Goal: Information Seeking & Learning: Find specific page/section

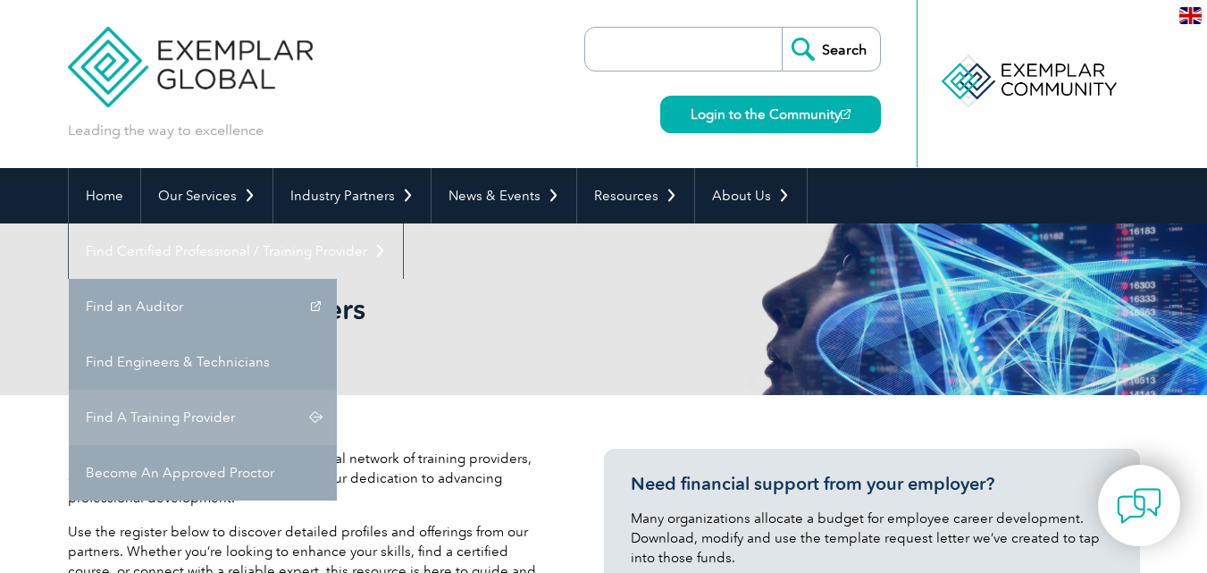
click at [337, 390] on link "Find A Training Provider" at bounding box center [203, 417] width 268 height 55
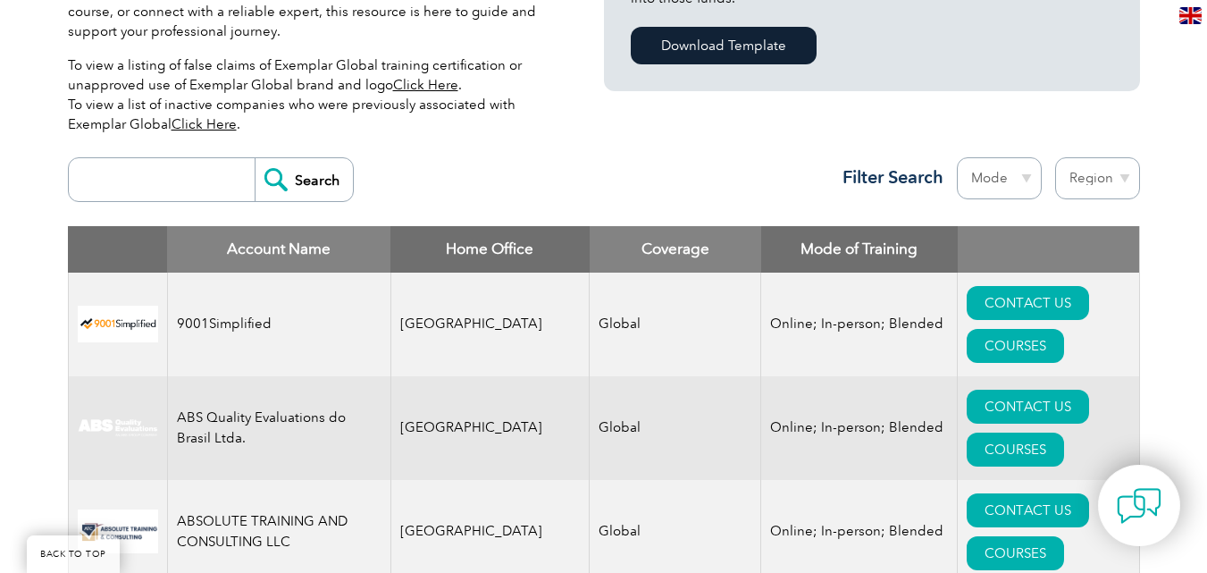
scroll to position [536, 0]
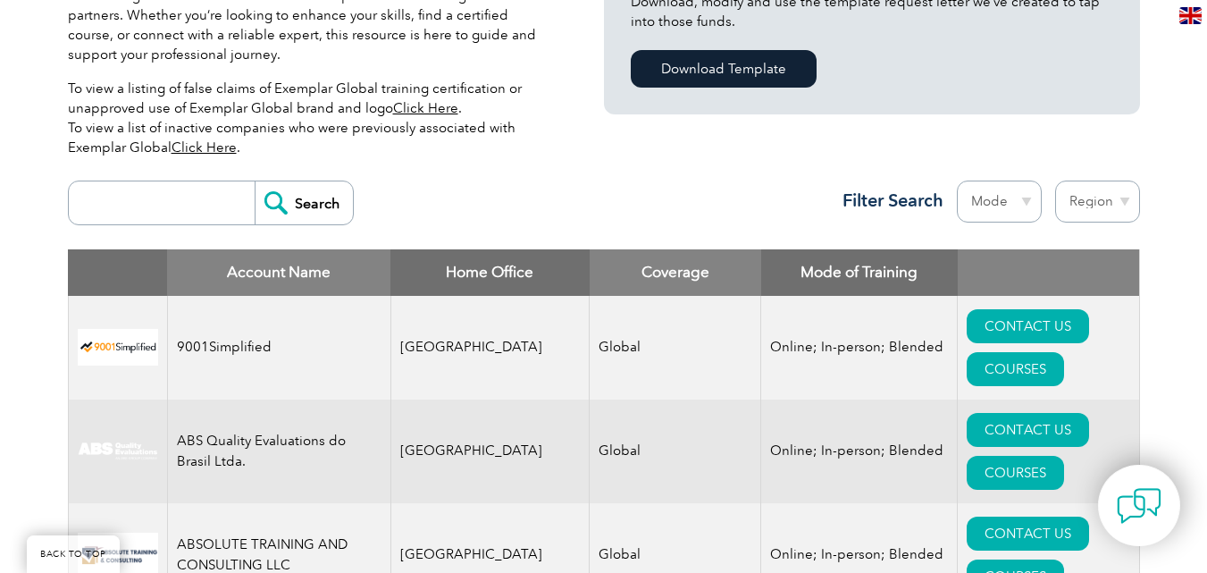
click at [149, 202] on input "search" at bounding box center [166, 202] width 177 height 43
type input "Gitchia"
drag, startPoint x: 169, startPoint y: 236, endPoint x: 207, endPoint y: 228, distance: 39.3
click at [205, 229] on div "Gitchia Search Region Australia Bahrain Bangladesh Brazil Canada Colombia Domin…" at bounding box center [604, 211] width 1073 height 78
click at [282, 200] on input "Search" at bounding box center [304, 202] width 98 height 43
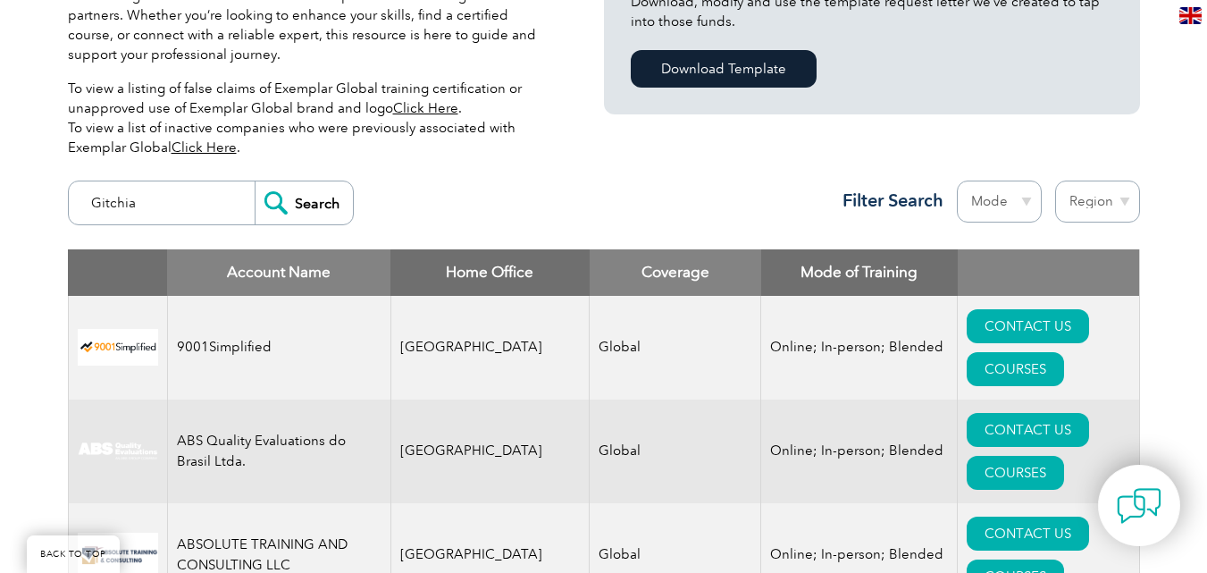
click at [105, 190] on input "Gitchia" at bounding box center [166, 202] width 177 height 43
click at [1097, 207] on select "Region Australia Bahrain Bangladesh Brazil Canada Colombia Dominican Republic E…" at bounding box center [1098, 202] width 85 height 42
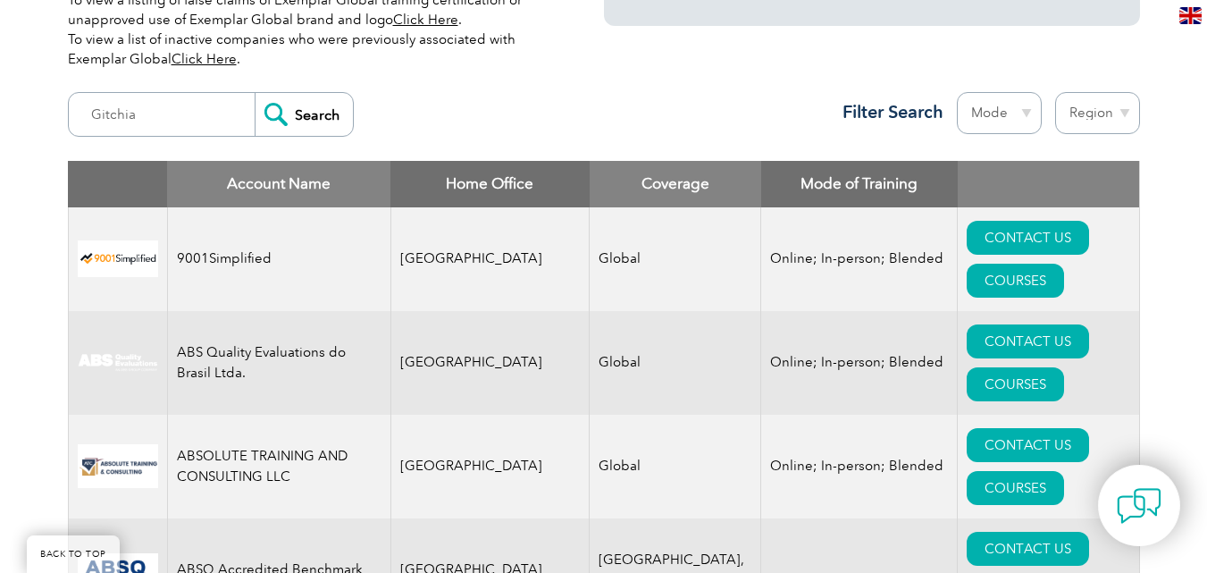
scroll to position [715, 0]
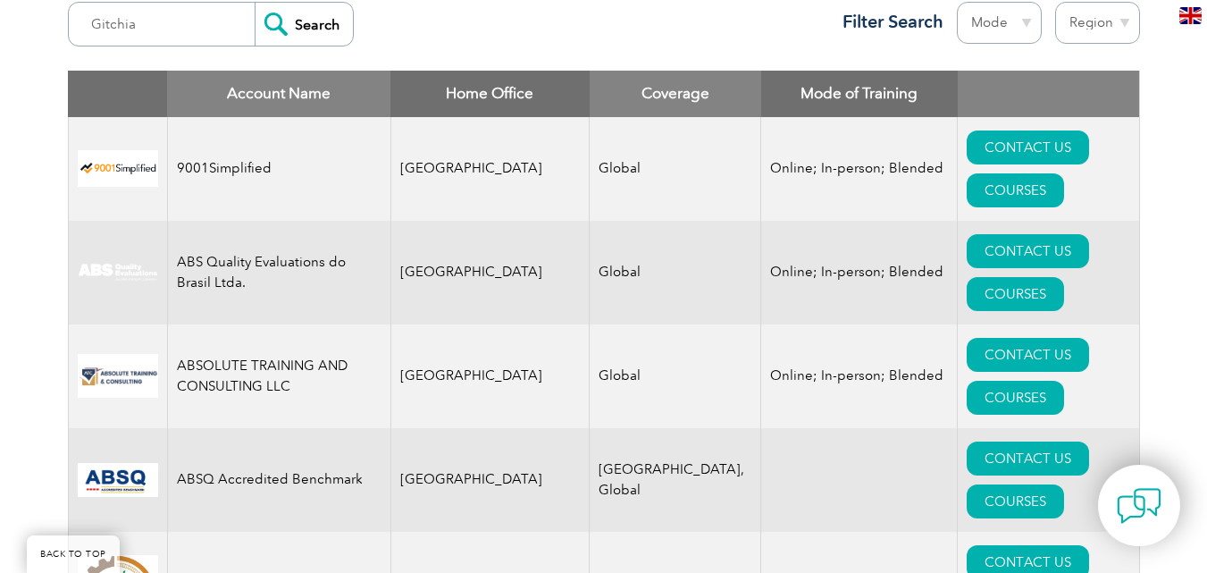
click at [1093, 32] on select "Region Australia Bahrain Bangladesh Brazil Canada Colombia Dominican Republic E…" at bounding box center [1098, 23] width 85 height 42
select select "[GEOGRAPHIC_DATA]"
click at [1056, 2] on select "Region Australia Bahrain Bangladesh Brazil Canada Colombia Dominican Republic E…" at bounding box center [1098, 23] width 85 height 42
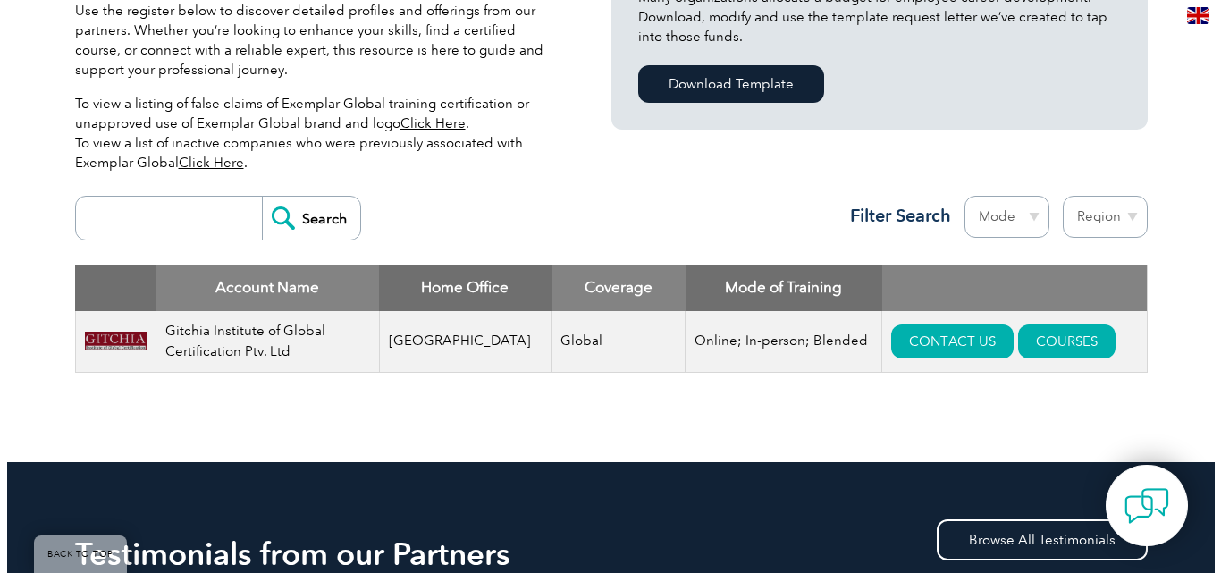
scroll to position [536, 0]
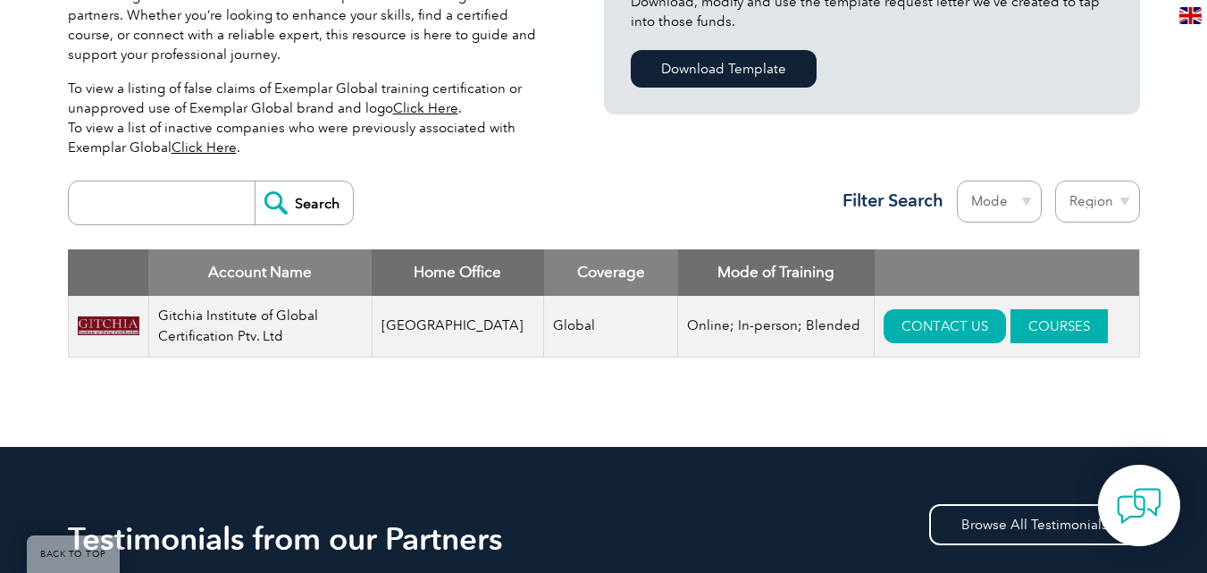
click at [1024, 321] on link "COURSES" at bounding box center [1059, 326] width 97 height 34
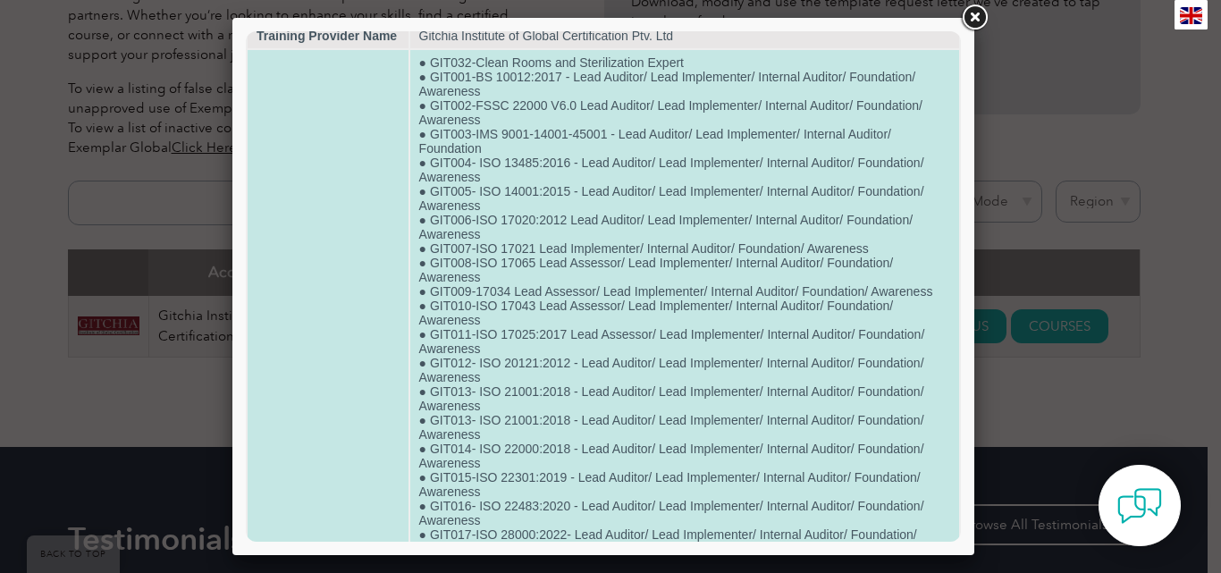
scroll to position [0, 0]
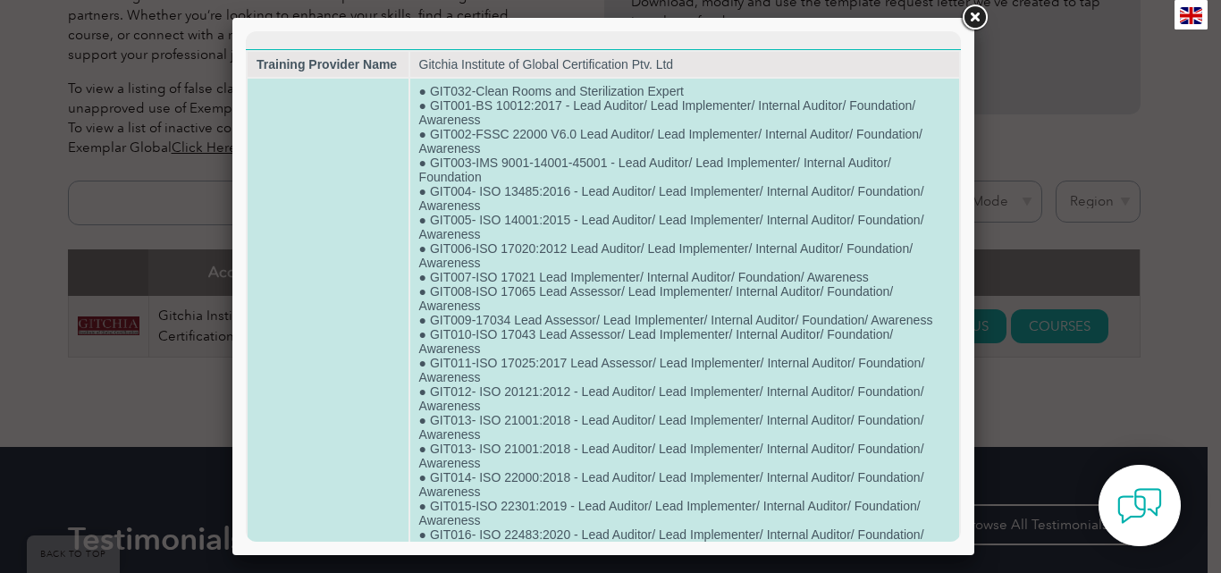
drag, startPoint x: 689, startPoint y: 97, endPoint x: 824, endPoint y: 103, distance: 135.1
drag, startPoint x: 680, startPoint y: 92, endPoint x: 520, endPoint y: 95, distance: 160.0
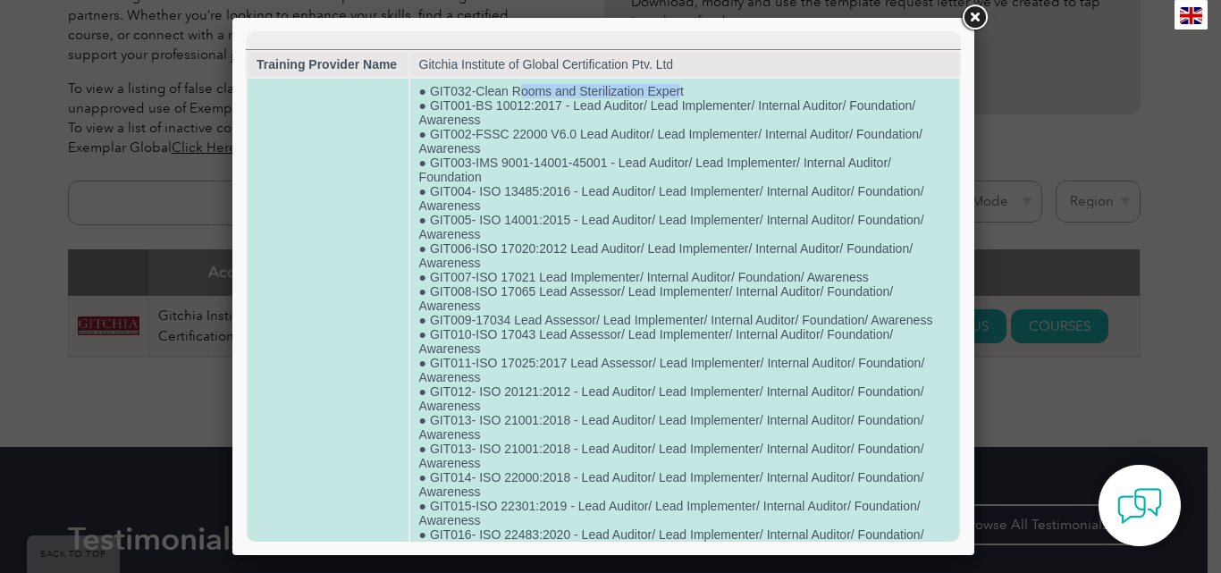
drag, startPoint x: 569, startPoint y: 107, endPoint x: 886, endPoint y: 115, distance: 316.5
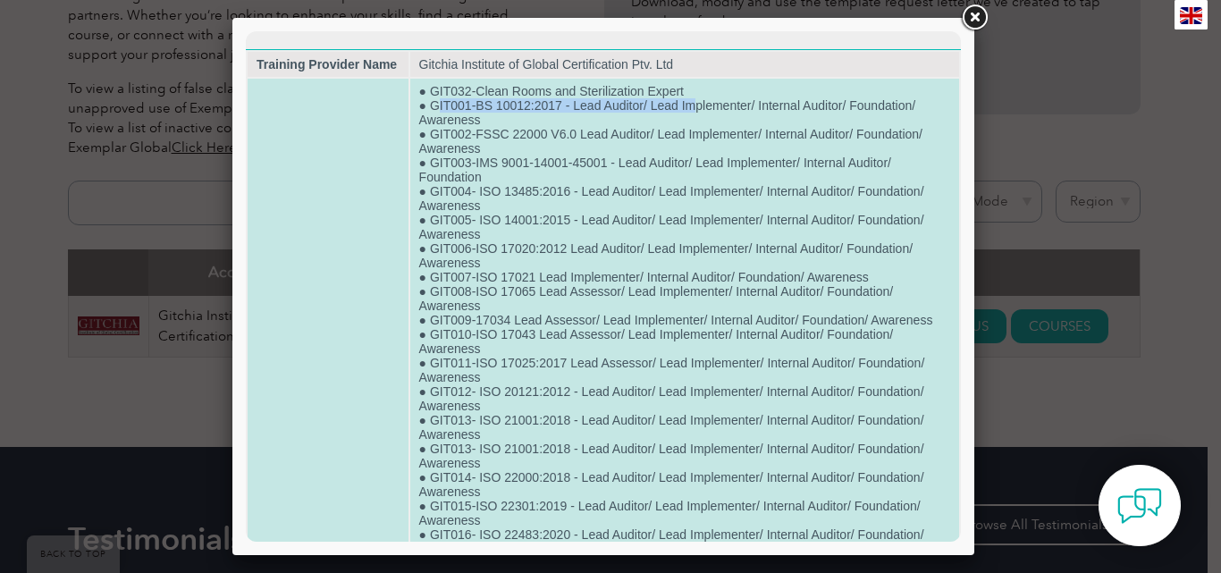
drag, startPoint x: 435, startPoint y: 105, endPoint x: 516, endPoint y: 94, distance: 81.3
drag, startPoint x: 432, startPoint y: 136, endPoint x: 643, endPoint y: 146, distance: 211.2
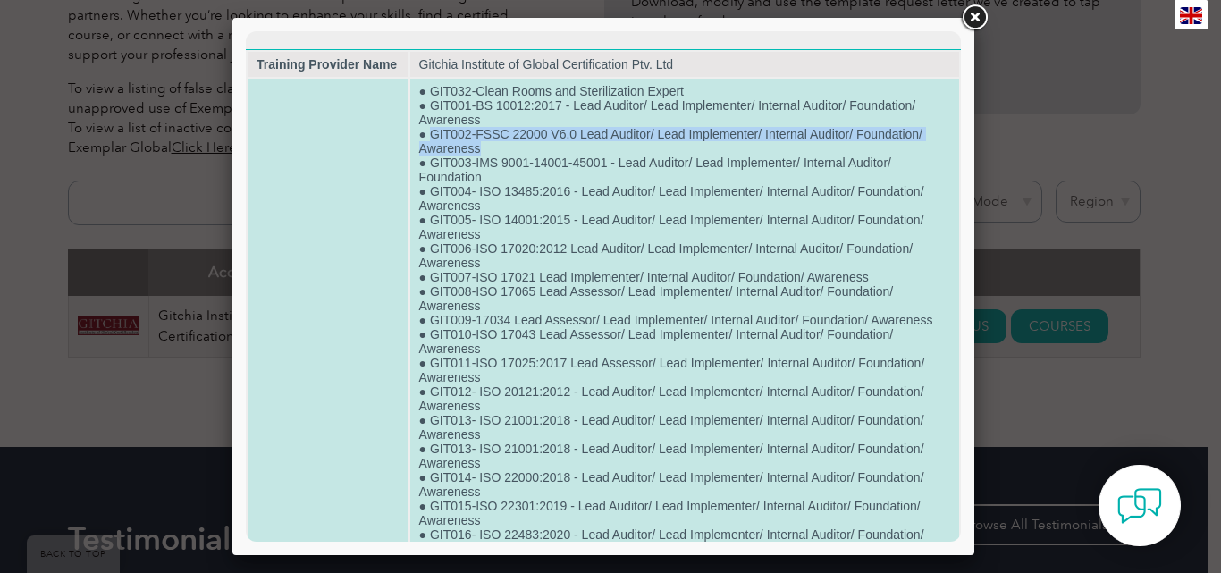
drag, startPoint x: 775, startPoint y: 137, endPoint x: 616, endPoint y: 155, distance: 160.1
drag, startPoint x: 616, startPoint y: 155, endPoint x: 399, endPoint y: 141, distance: 217.6
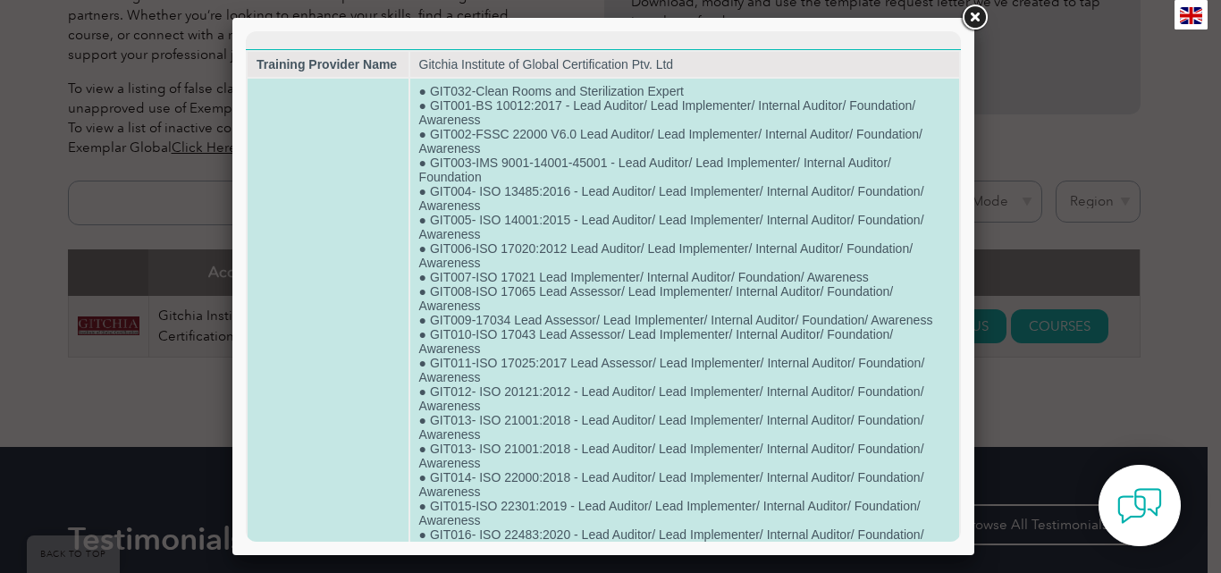
drag, startPoint x: 484, startPoint y: 142, endPoint x: 418, endPoint y: 136, distance: 66.4
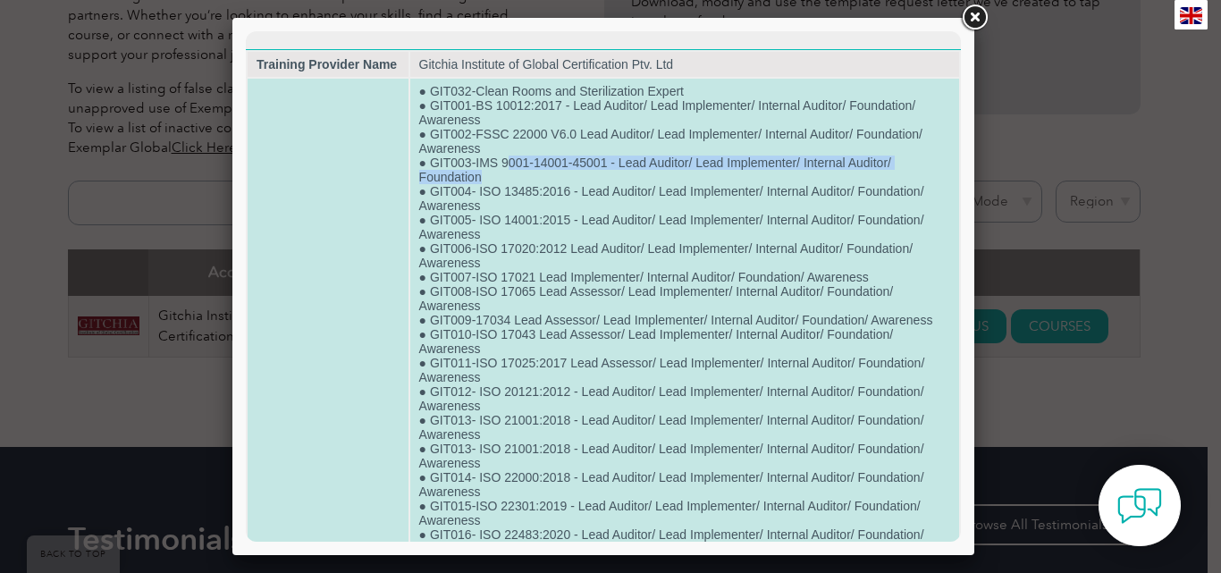
drag, startPoint x: 505, startPoint y: 167, endPoint x: 865, endPoint y: 180, distance: 360.4
drag, startPoint x: 496, startPoint y: 162, endPoint x: 517, endPoint y: 182, distance: 29.7
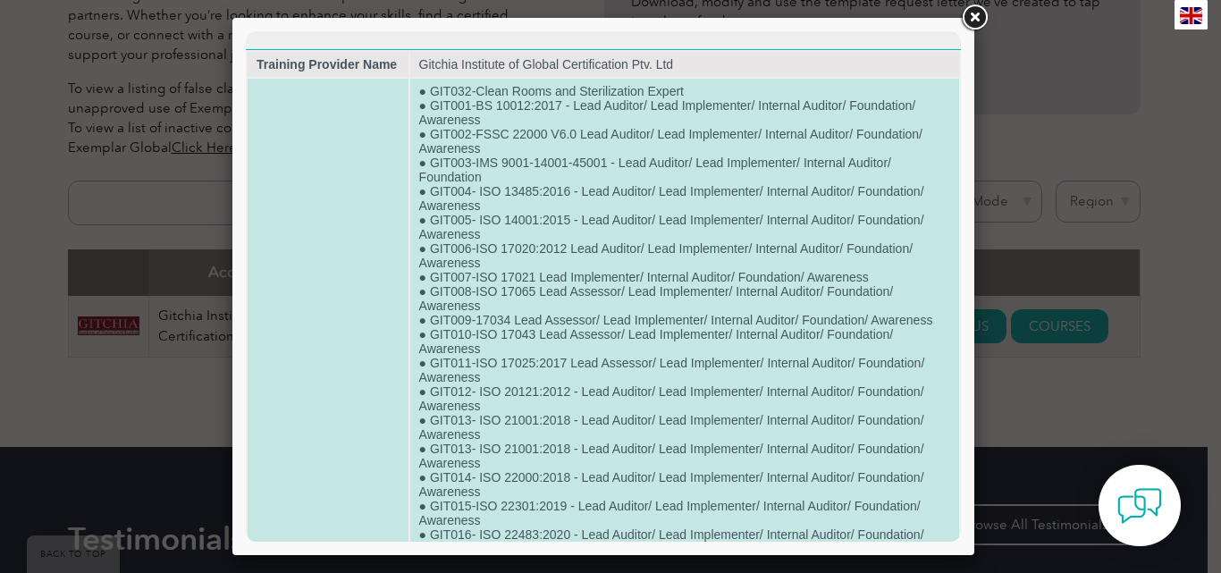
drag, startPoint x: 838, startPoint y: 160, endPoint x: 669, endPoint y: 157, distance: 168.9
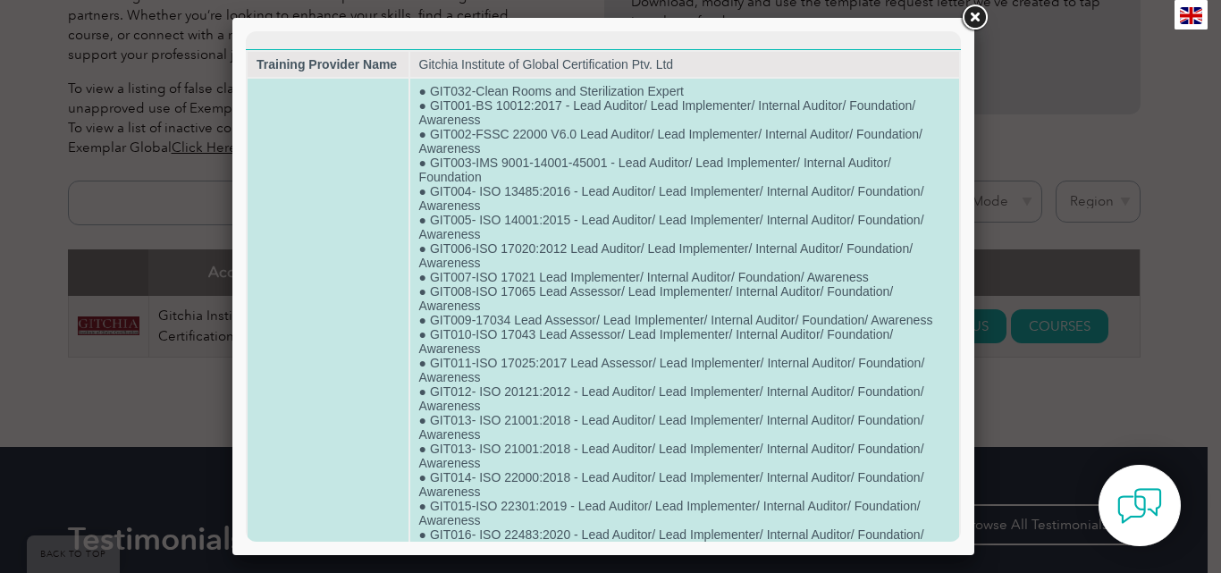
scroll to position [89, 0]
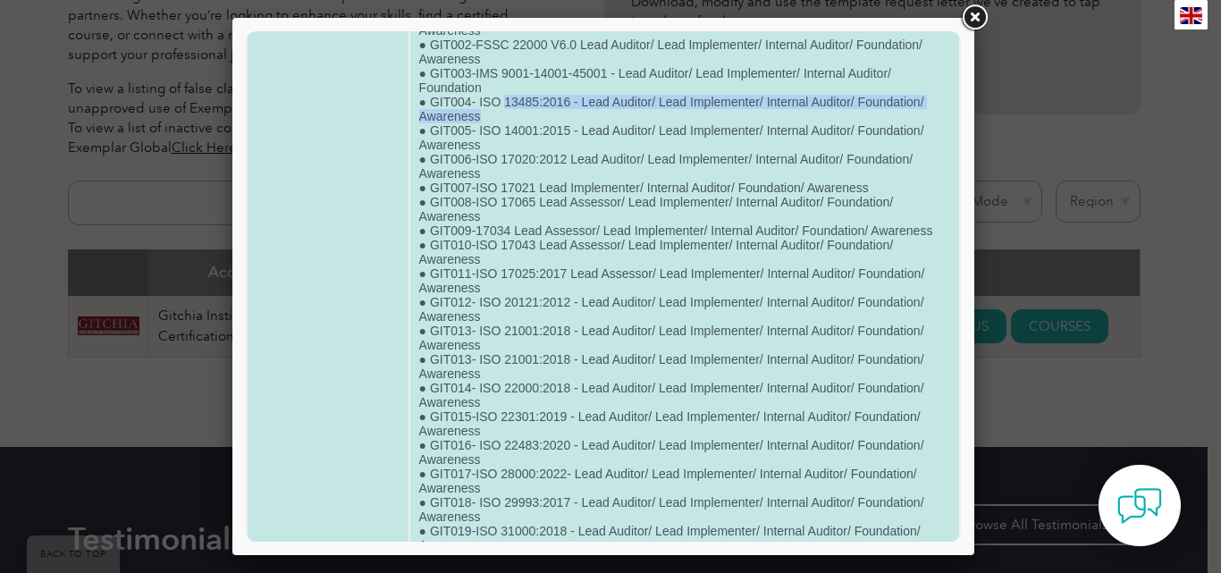
drag, startPoint x: 501, startPoint y: 101, endPoint x: 784, endPoint y: 110, distance: 282.6
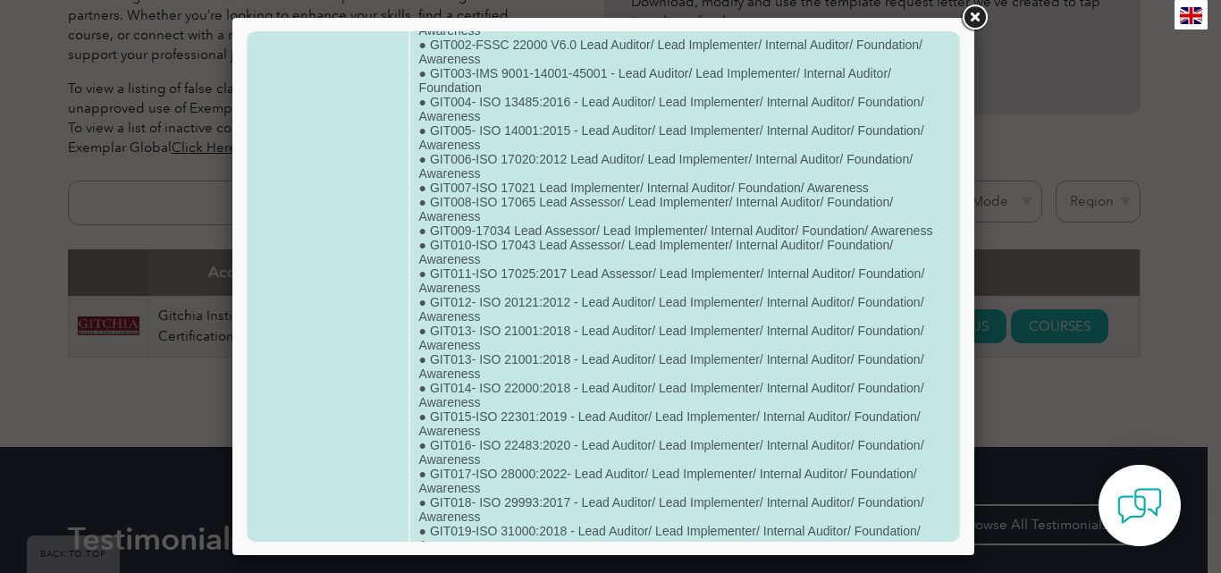
drag, startPoint x: 480, startPoint y: 130, endPoint x: 689, endPoint y: 128, distance: 209.1
drag, startPoint x: 491, startPoint y: 156, endPoint x: 570, endPoint y: 170, distance: 80.7
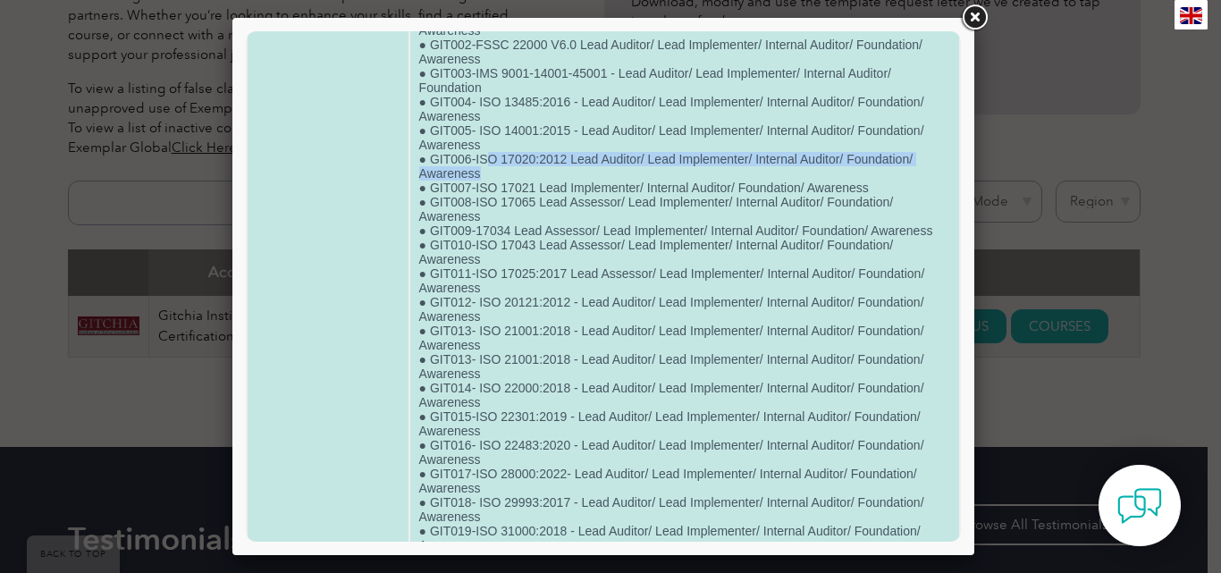
drag, startPoint x: 433, startPoint y: 189, endPoint x: 497, endPoint y: 191, distance: 64.4
drag, startPoint x: 477, startPoint y: 191, endPoint x: 554, endPoint y: 172, distance: 79.3
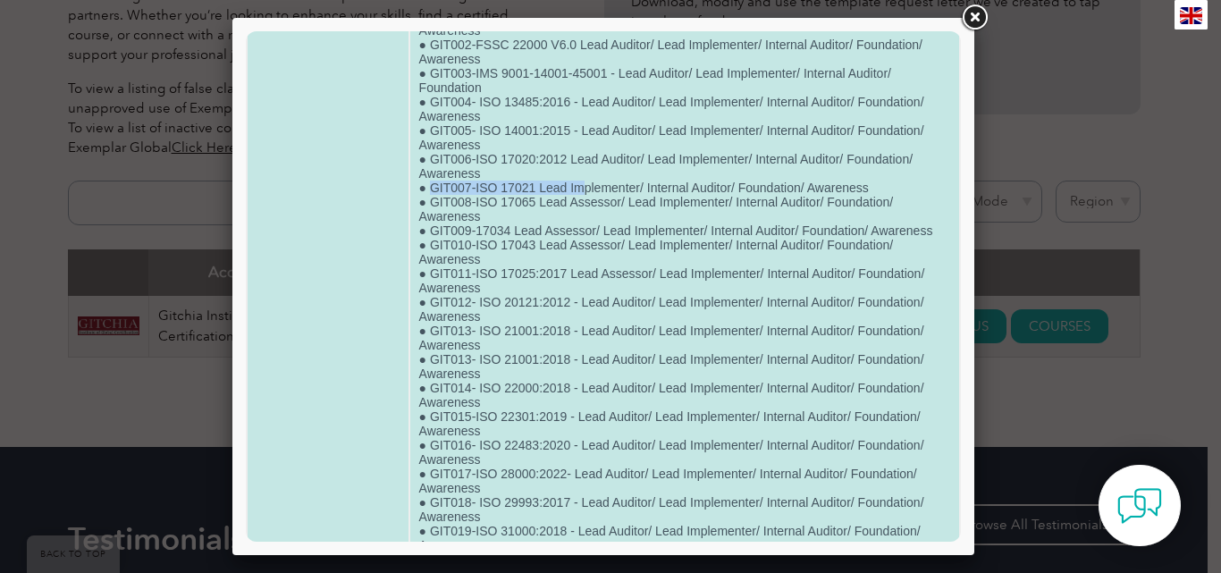
drag, startPoint x: 533, startPoint y: 184, endPoint x: 410, endPoint y: 189, distance: 122.6
drag, startPoint x: 570, startPoint y: 199, endPoint x: 551, endPoint y: 198, distance: 19.7
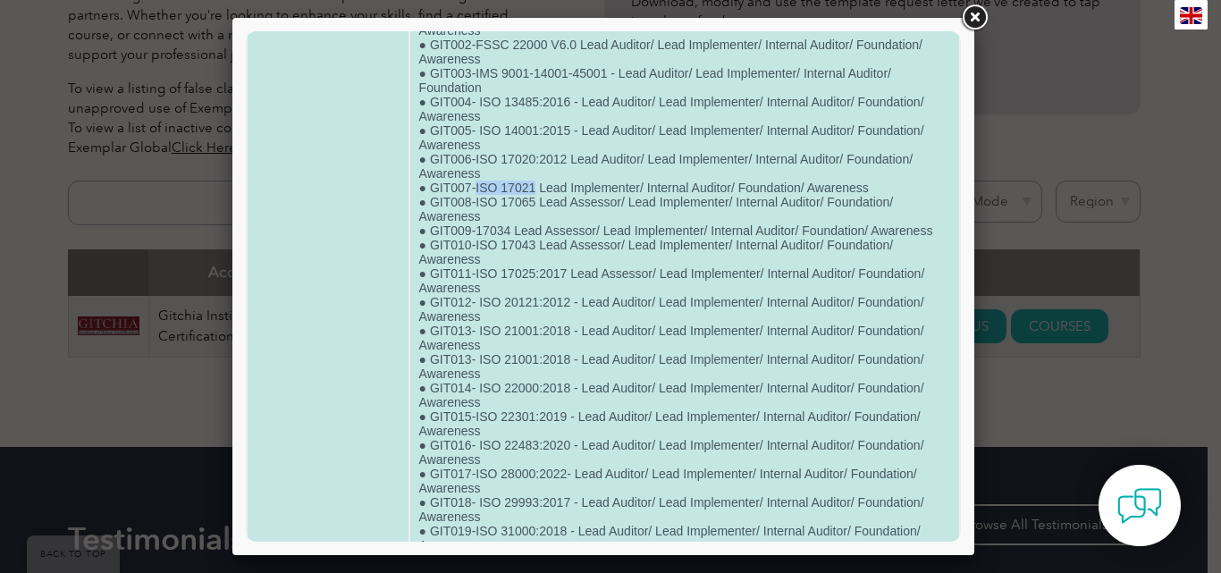
drag, startPoint x: 532, startPoint y: 188, endPoint x: 475, endPoint y: 182, distance: 56.6
copy td "ISO 17021"
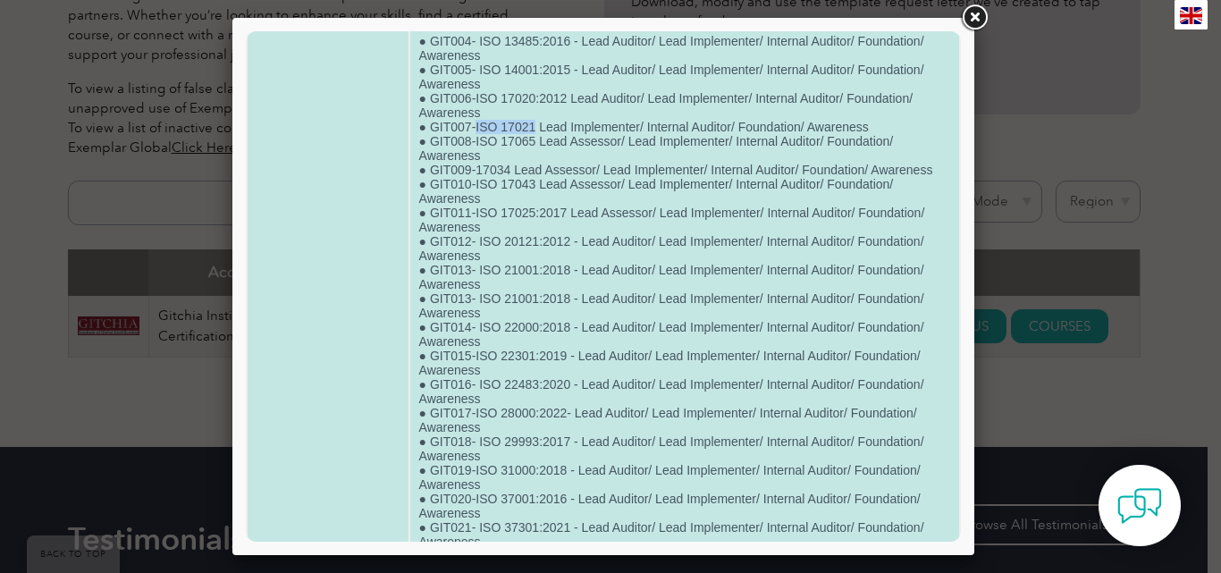
scroll to position [179, 0]
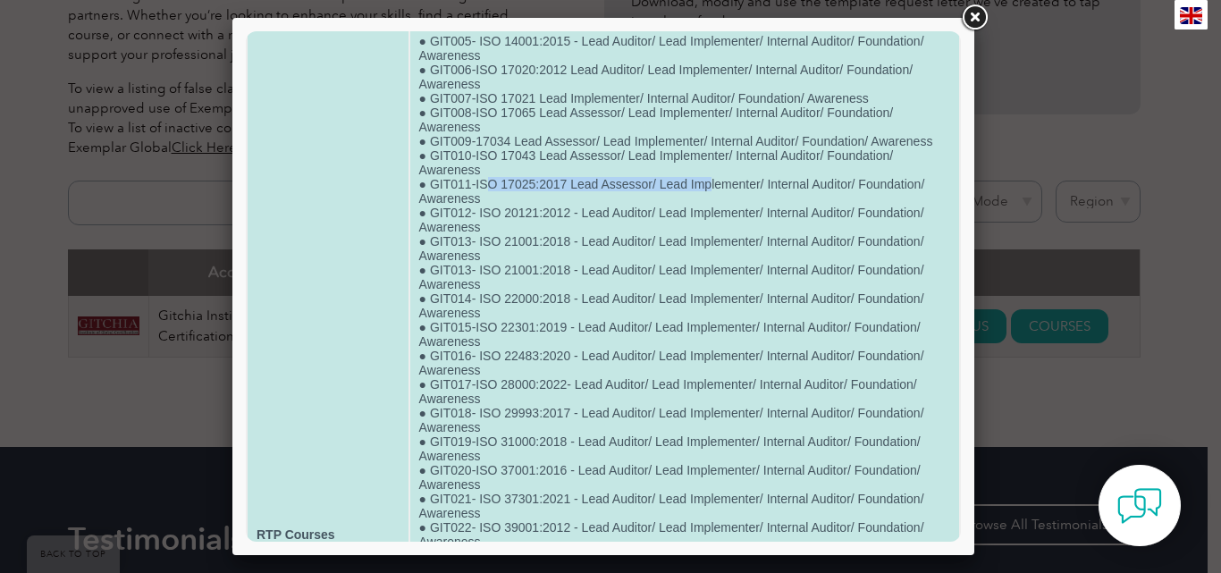
drag, startPoint x: 489, startPoint y: 181, endPoint x: 583, endPoint y: 212, distance: 98.9
click at [704, 179] on td "● GIT032-Clean Rooms and Sterilization Expert ● GIT001-BS 10012:2017 - Lead Aud…" at bounding box center [684, 534] width 549 height 1269
click at [582, 212] on td "● GIT032-Clean Rooms and Sterilization Expert ● GIT001-BS 10012:2017 - Lead Aud…" at bounding box center [684, 534] width 549 height 1269
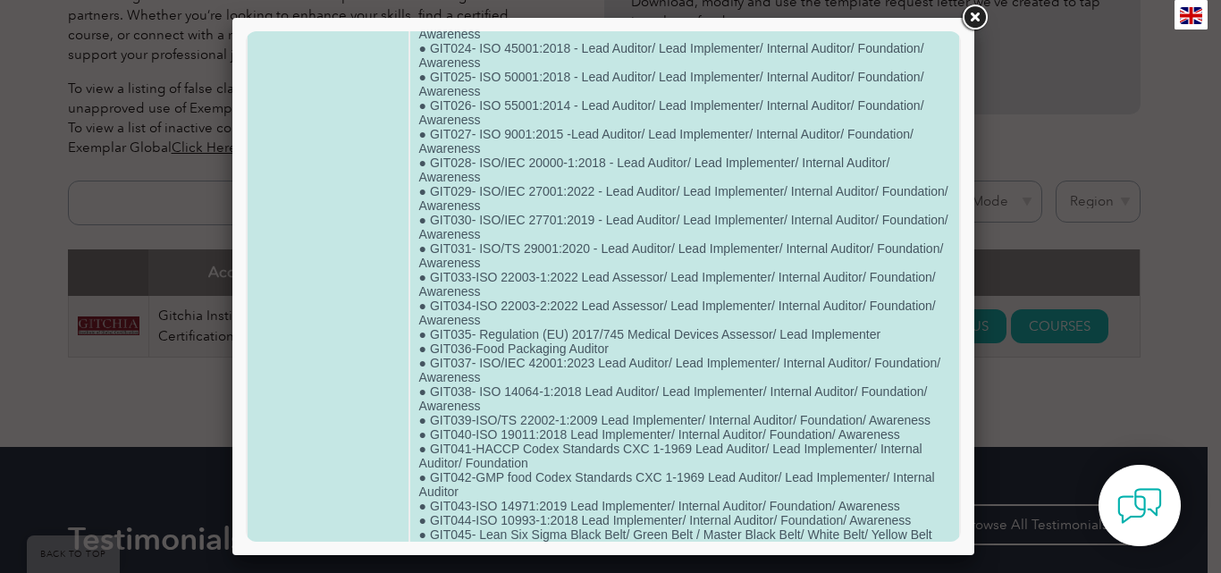
scroll to position [863, 0]
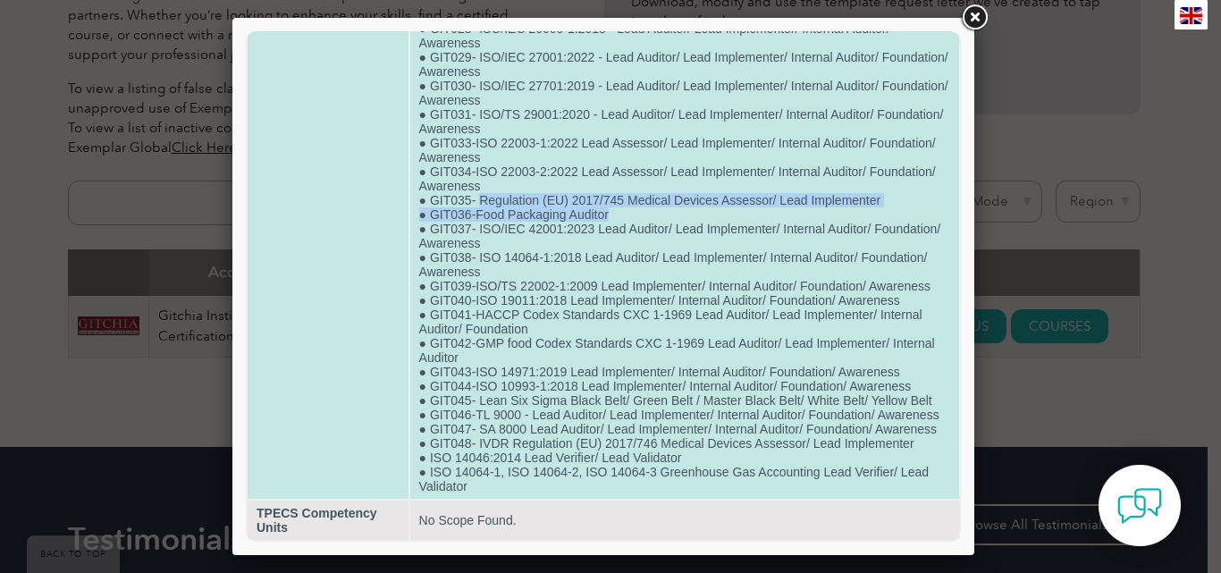
drag, startPoint x: 479, startPoint y: 186, endPoint x: 619, endPoint y: 198, distance: 140.9
drag, startPoint x: 478, startPoint y: 184, endPoint x: 593, endPoint y: 185, distance: 114.4
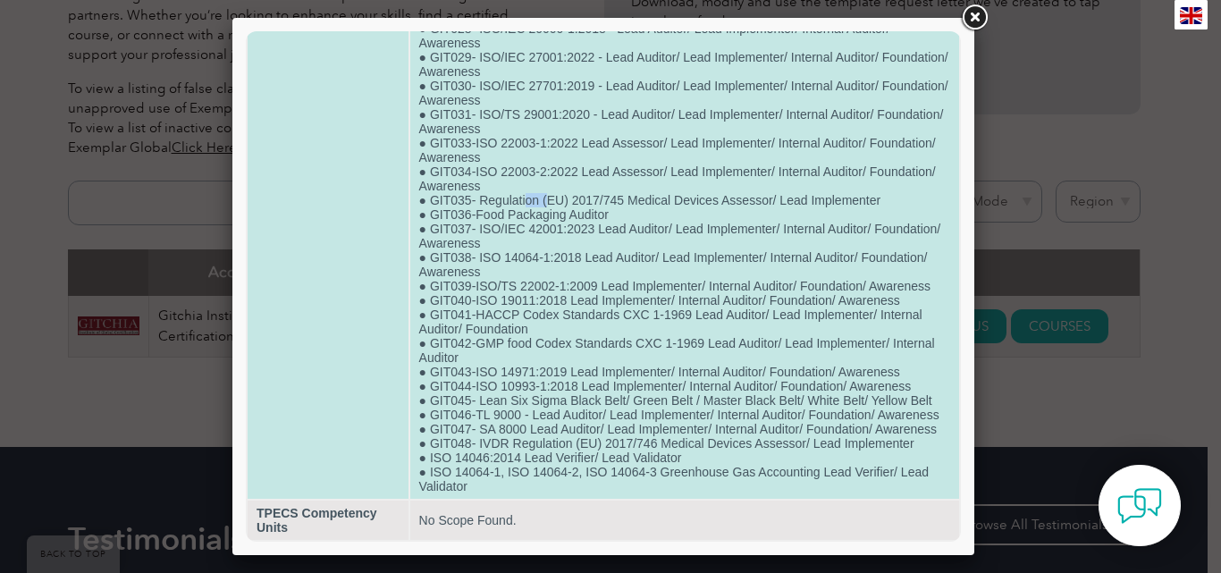
drag, startPoint x: 593, startPoint y: 185, endPoint x: 617, endPoint y: 206, distance: 32.3
drag, startPoint x: 614, startPoint y: 203, endPoint x: 467, endPoint y: 189, distance: 148.1
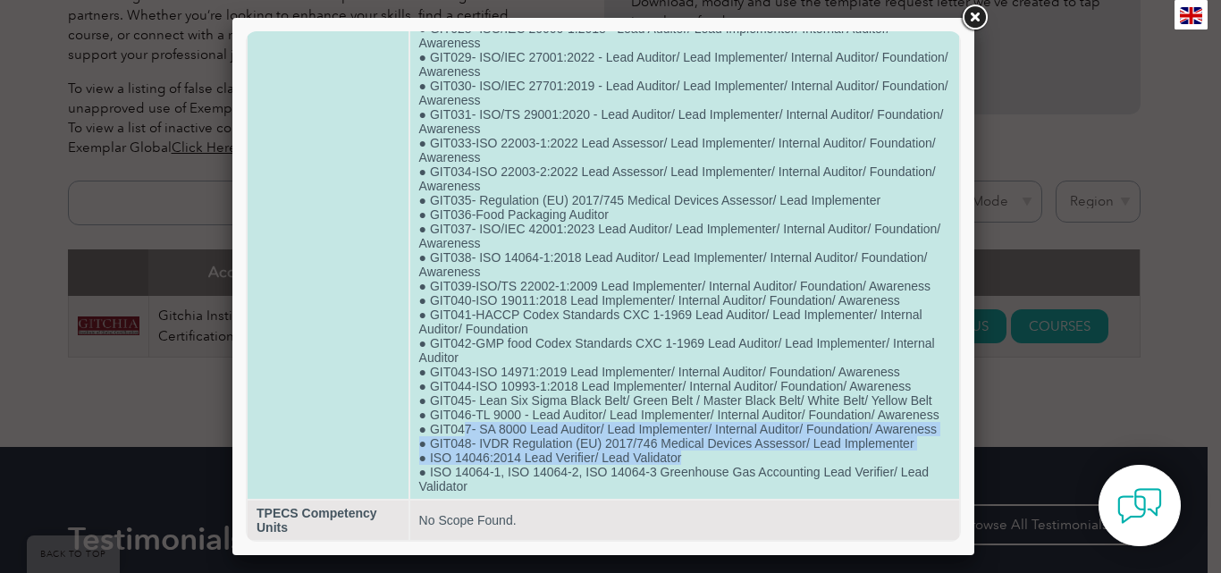
drag, startPoint x: 692, startPoint y: 454, endPoint x: 467, endPoint y: 420, distance: 226.9
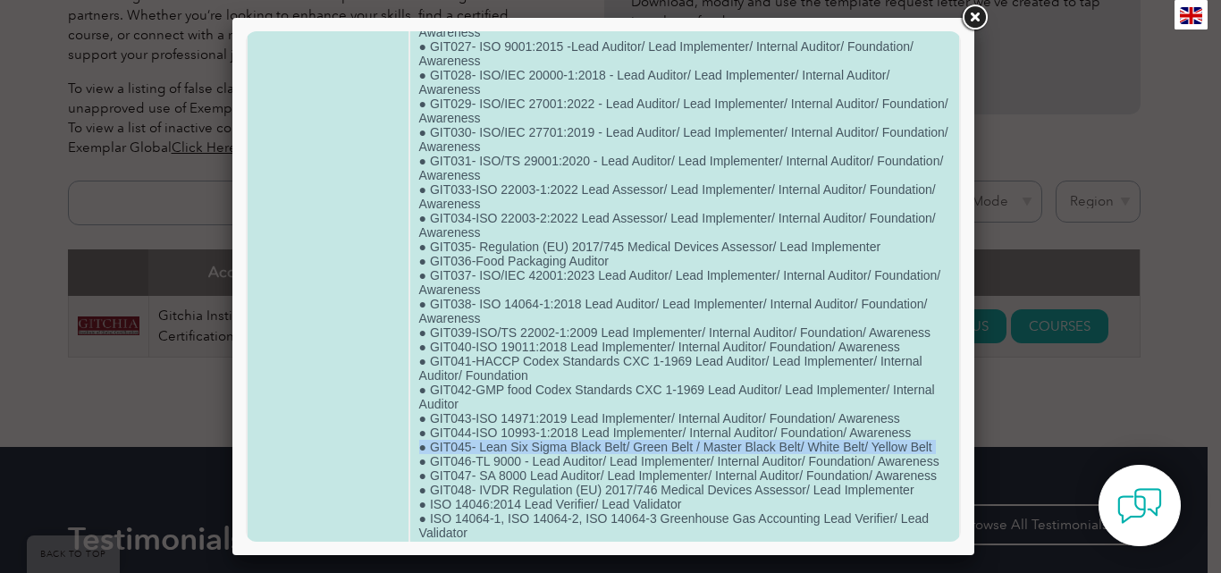
scroll to position [774, 0]
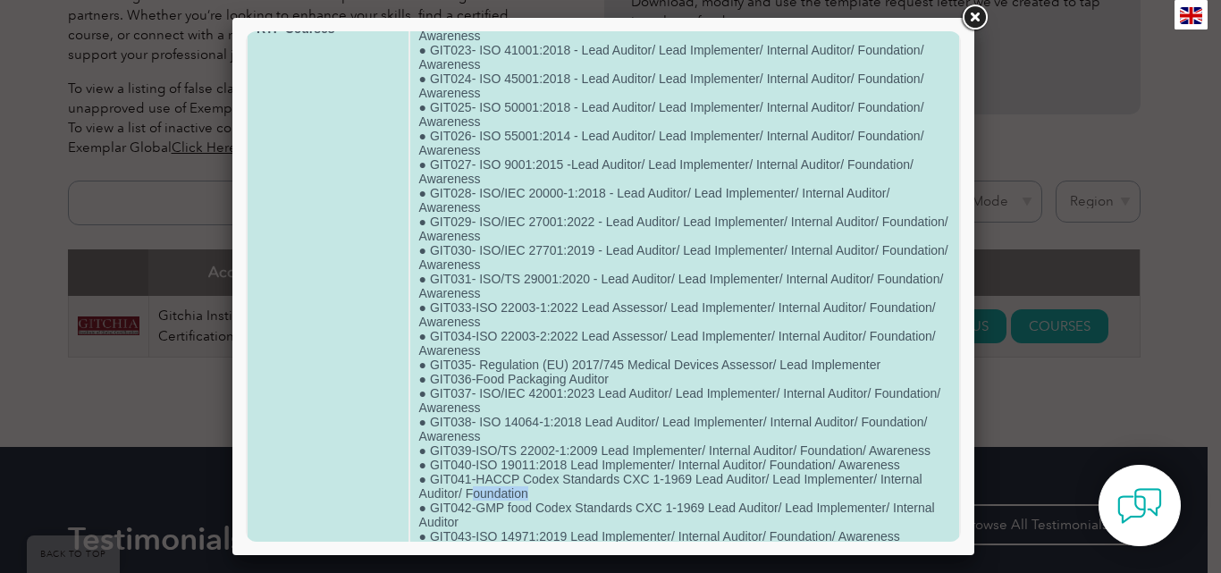
drag, startPoint x: 517, startPoint y: 493, endPoint x: 409, endPoint y: 478, distance: 108.3
click at [427, 483] on td "● GIT032-Clean Rooms and Sterilization Expert ● GIT001-BS 10012:2017 - Lead Aud…" at bounding box center [684, 28] width 549 height 1269
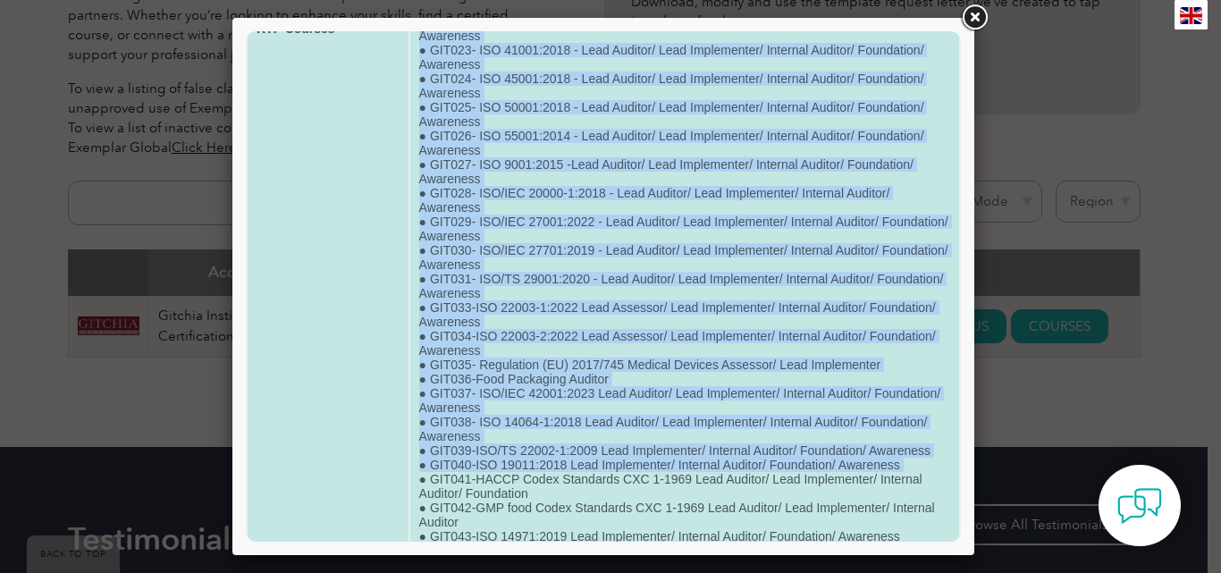
drag, startPoint x: 409, startPoint y: 478, endPoint x: 416, endPoint y: 472, distance: 9.5
click at [404, 476] on tr "RTP Courses ● GIT032-Clean Rooms and Sterilization Expert ● GIT001-BS 10012:201…" at bounding box center [603, 28] width 711 height 1269
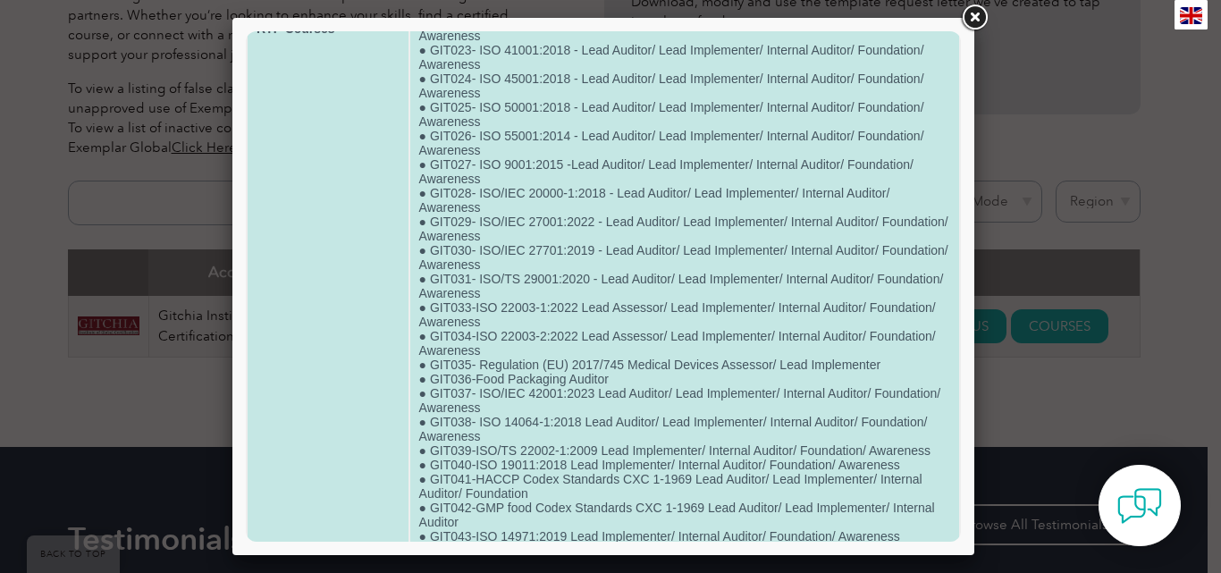
click at [484, 480] on td "● GIT032-Clean Rooms and Sterilization Expert ● GIT001-BS 10012:2017 - Lead Aud…" at bounding box center [684, 28] width 549 height 1269
click at [529, 493] on td "● GIT032-Clean Rooms and Sterilization Expert ● GIT001-BS 10012:2017 - Lead Aud…" at bounding box center [684, 28] width 549 height 1269
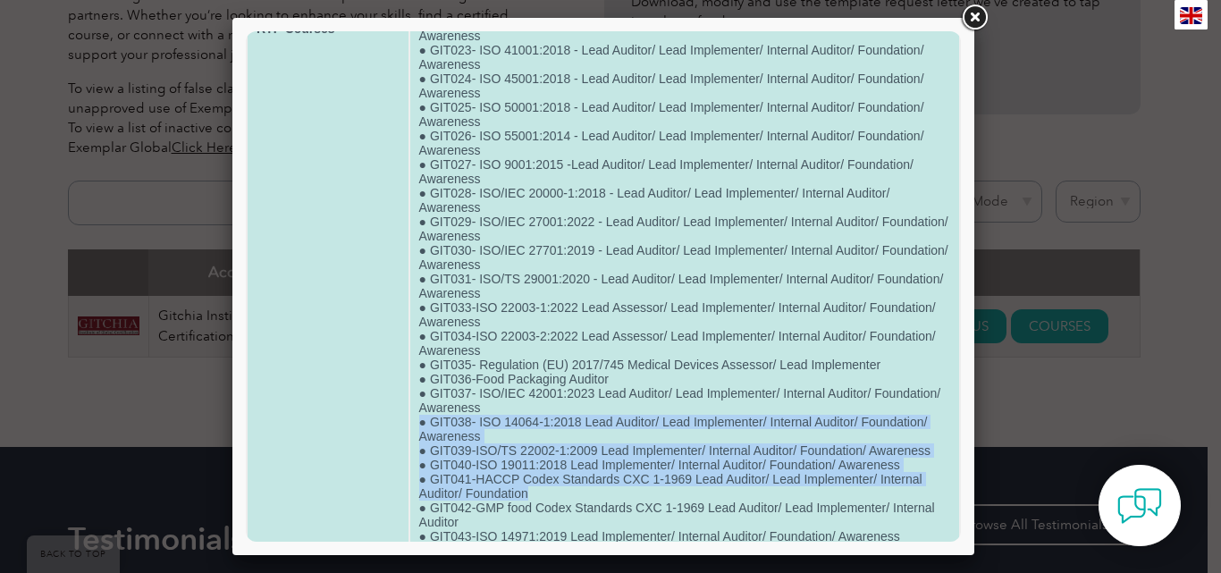
drag, startPoint x: 529, startPoint y: 493, endPoint x: 406, endPoint y: 402, distance: 153.4
click at [411, 412] on td "● GIT032-Clean Rooms and Sterilization Expert ● GIT001-BS 10012:2017 - Lead Aud…" at bounding box center [684, 28] width 549 height 1269
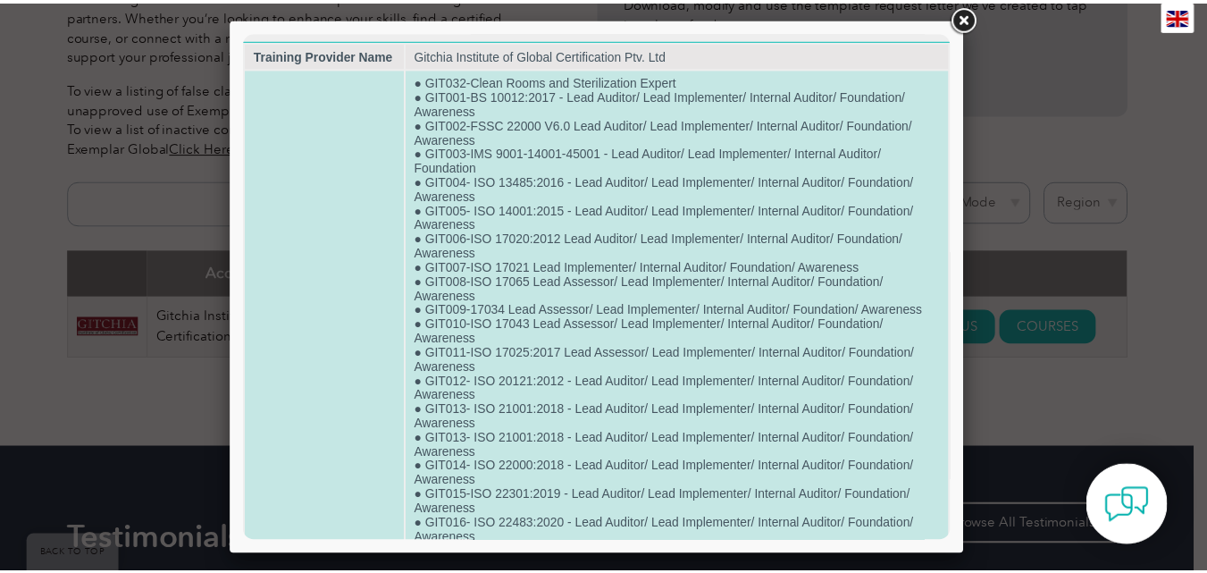
scroll to position [0, 0]
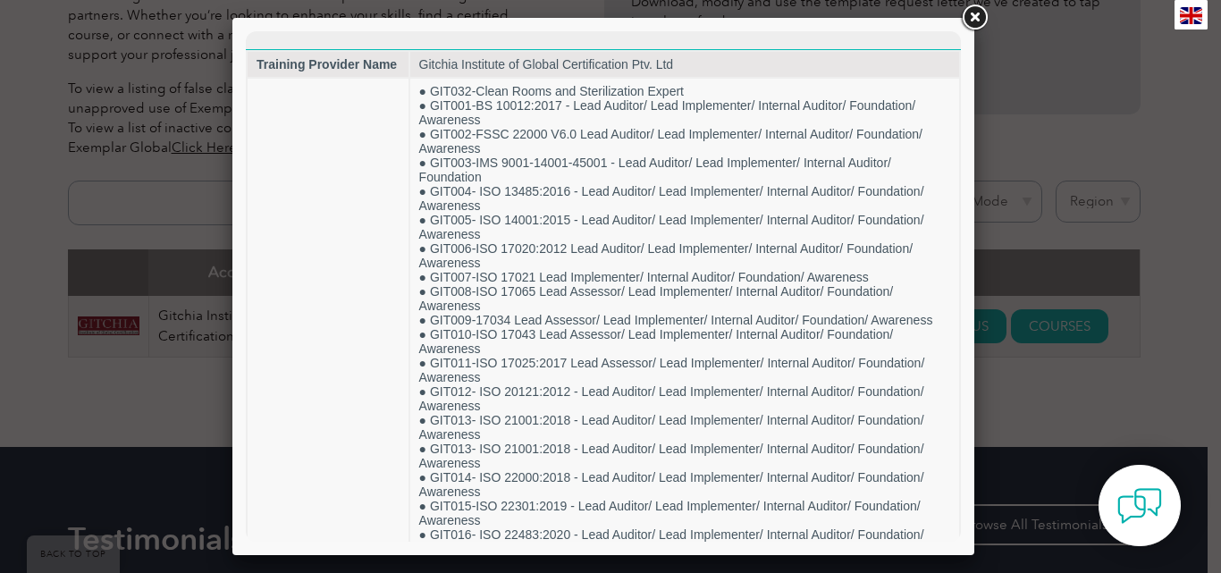
click at [980, 14] on link at bounding box center [974, 18] width 32 height 32
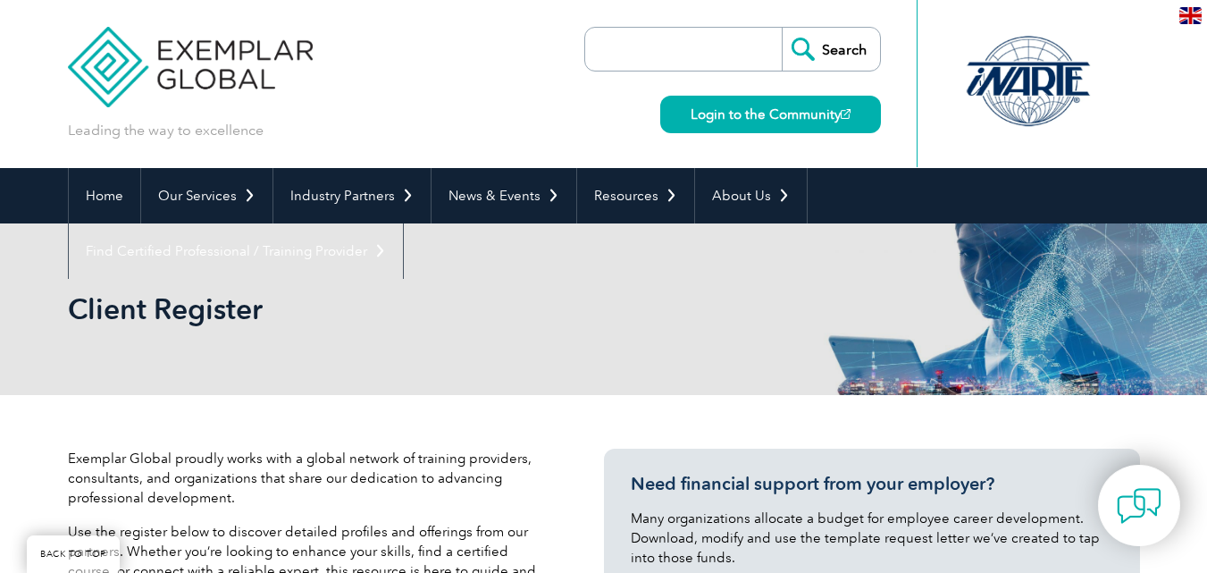
select select "[GEOGRAPHIC_DATA]"
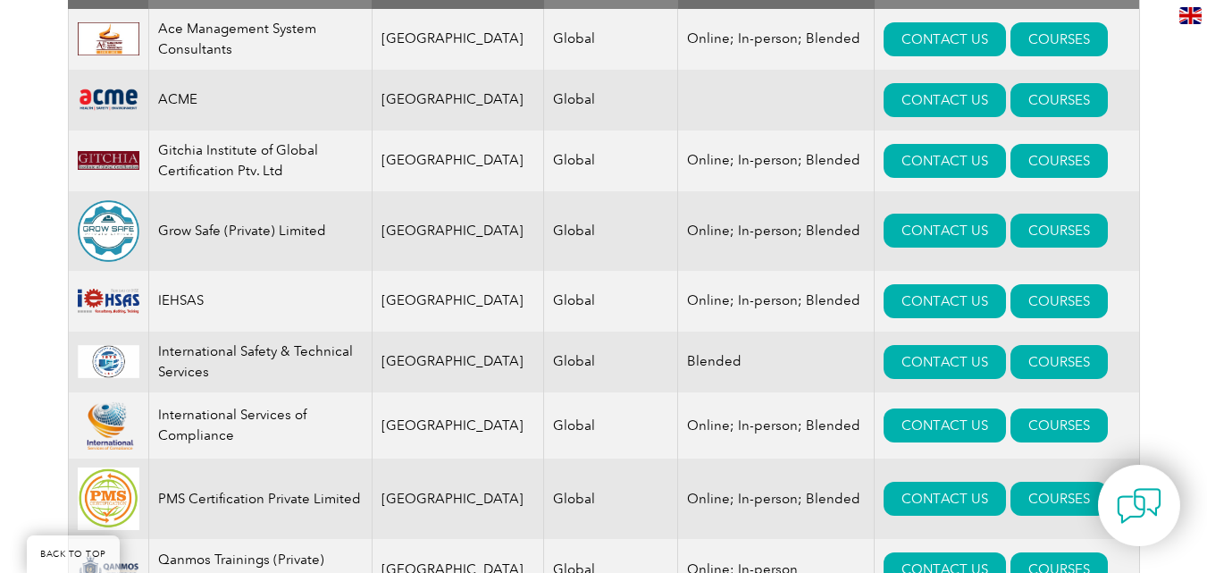
scroll to position [823, 0]
click at [242, 231] on td "Grow Safe (Private) Limited" at bounding box center [259, 231] width 223 height 80
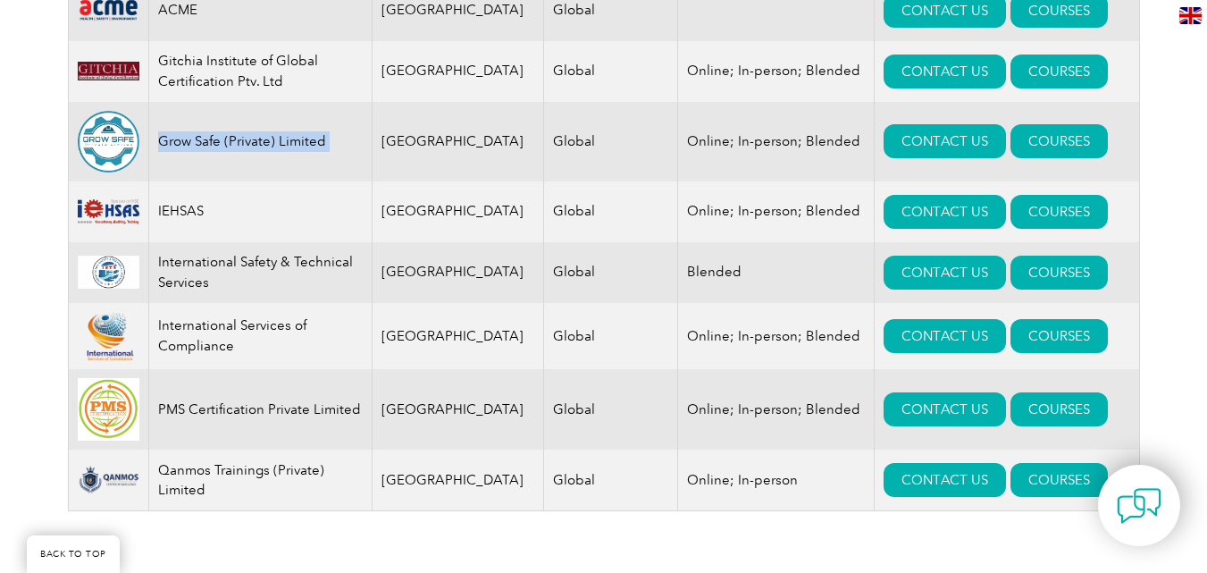
scroll to position [1002, 0]
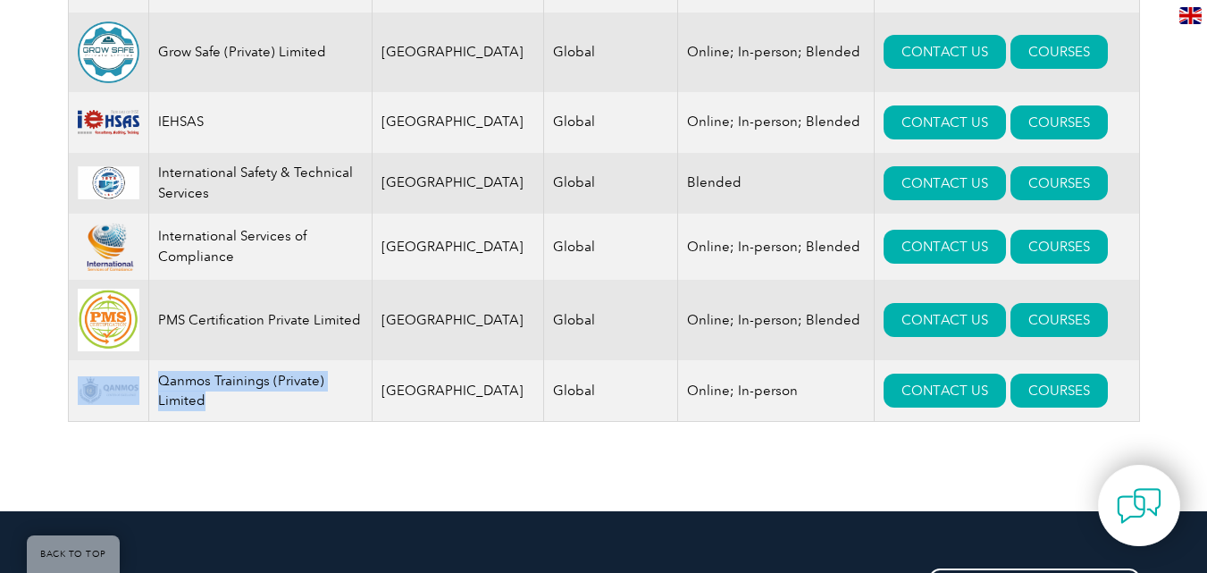
drag, startPoint x: 181, startPoint y: 411, endPoint x: 140, endPoint y: 394, distance: 43.7
click at [140, 394] on tr "Qanmos Trainings (Private) Limited Pakistan Global Online; In-person CONTACT US…" at bounding box center [604, 391] width 1072 height 62
click at [215, 405] on td "Qanmos Trainings (Private) Limited" at bounding box center [259, 391] width 223 height 62
click at [267, 332] on td "PMS Certification Private Limited" at bounding box center [259, 320] width 223 height 80
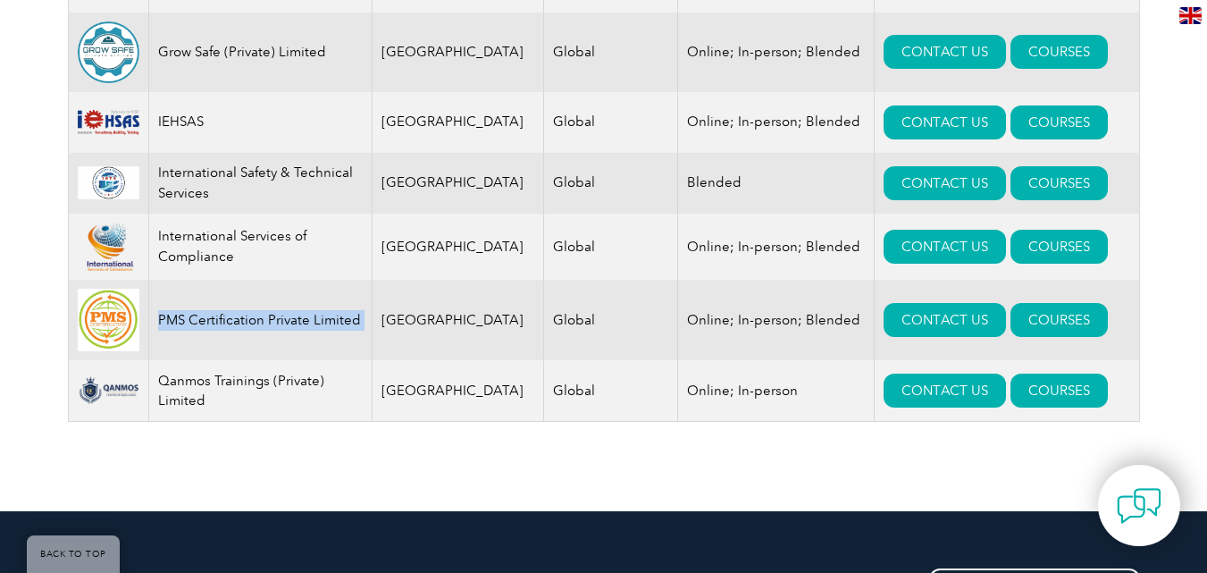
click at [267, 332] on td "PMS Certification Private Limited" at bounding box center [259, 320] width 223 height 80
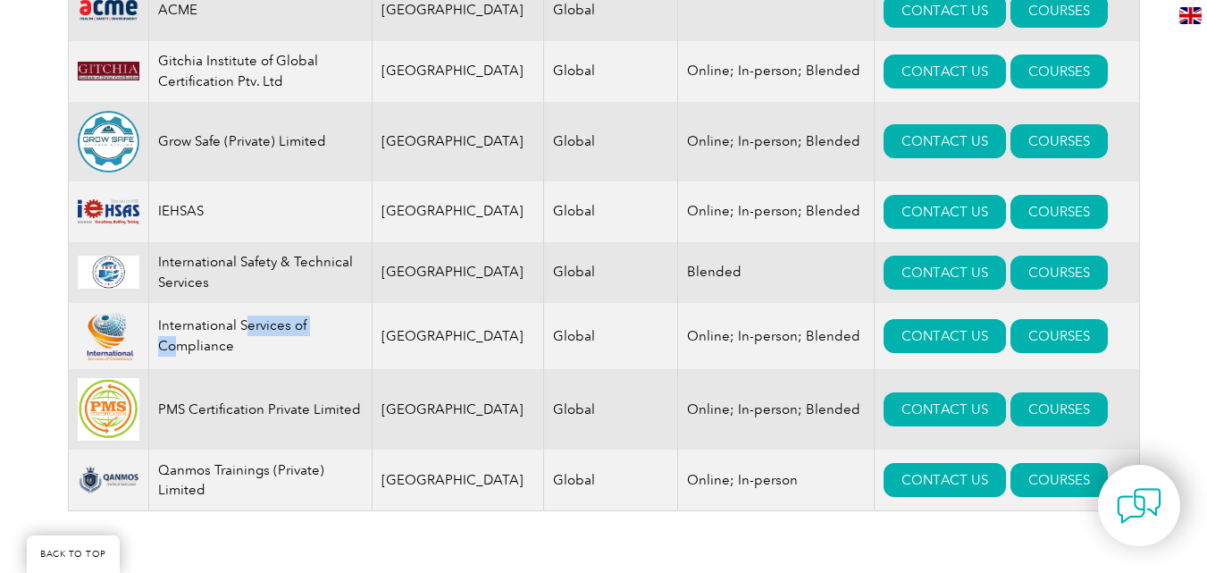
drag, startPoint x: 247, startPoint y: 341, endPoint x: 176, endPoint y: 345, distance: 70.7
click at [177, 344] on td "International Services of Compliance" at bounding box center [259, 336] width 223 height 67
click at [257, 344] on td "International Services of Compliance" at bounding box center [259, 336] width 223 height 67
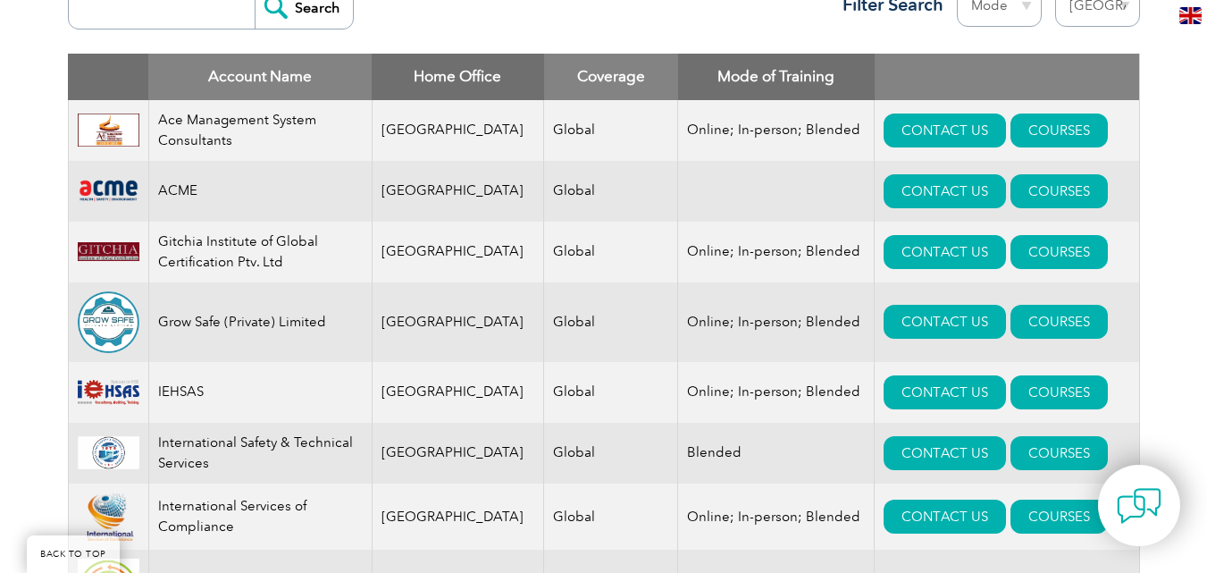
scroll to position [644, 0]
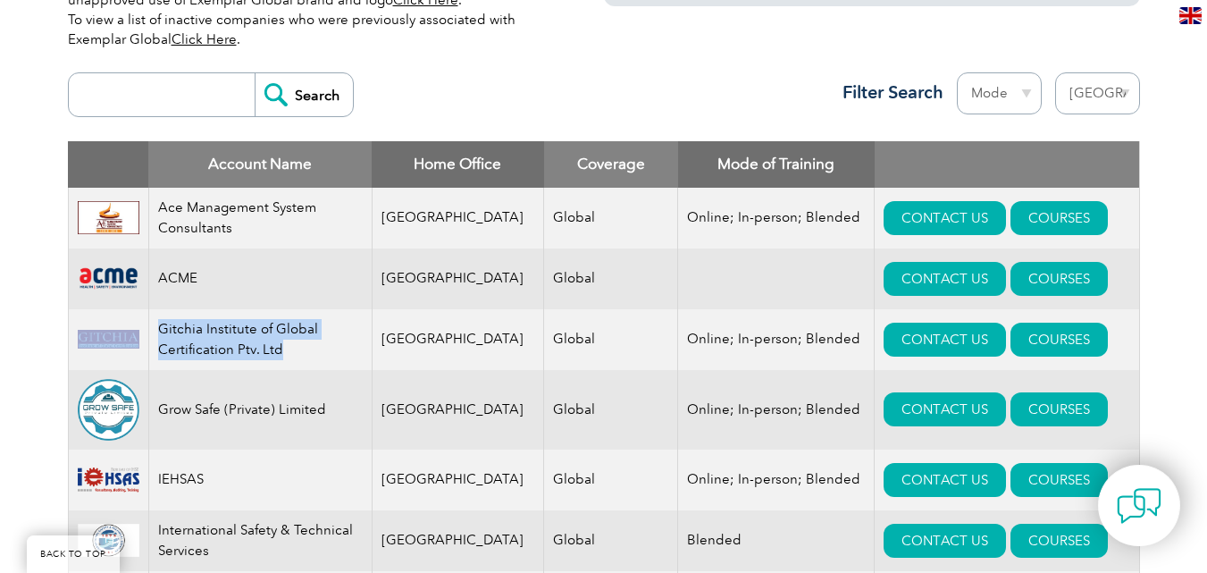
drag, startPoint x: 290, startPoint y: 347, endPoint x: 80, endPoint y: 312, distance: 213.8
click at [80, 312] on tr "Gitchia Institute of Global Certification Ptv. Ltd Pakistan Global Online; In-p…" at bounding box center [604, 339] width 1072 height 61
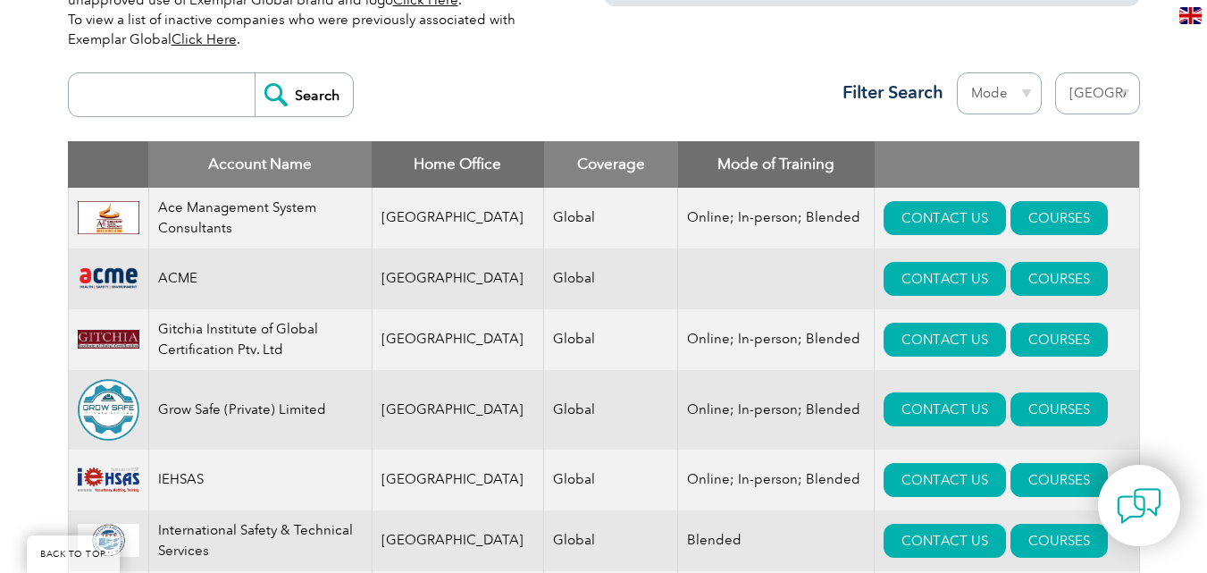
drag, startPoint x: 593, startPoint y: 335, endPoint x: 669, endPoint y: 337, distance: 75.1
click at [604, 336] on td "Global" at bounding box center [611, 339] width 134 height 61
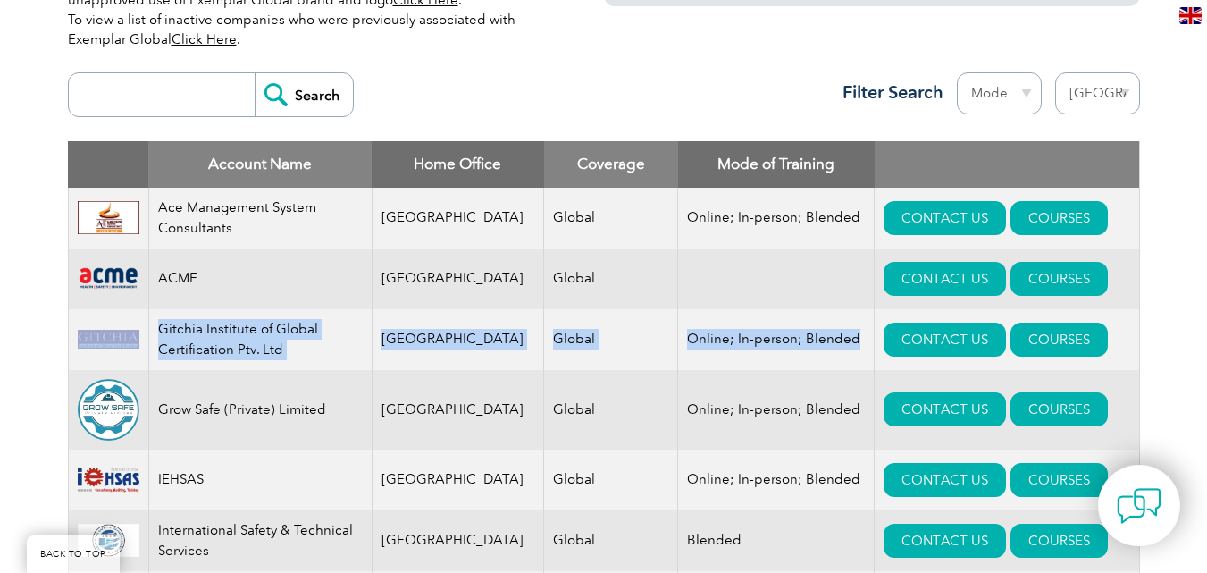
drag, startPoint x: 822, startPoint y: 341, endPoint x: 101, endPoint y: 308, distance: 722.0
click at [120, 319] on tr "Gitchia Institute of Global Certification Ptv. Ltd Pakistan Global Online; In-p…" at bounding box center [604, 339] width 1072 height 61
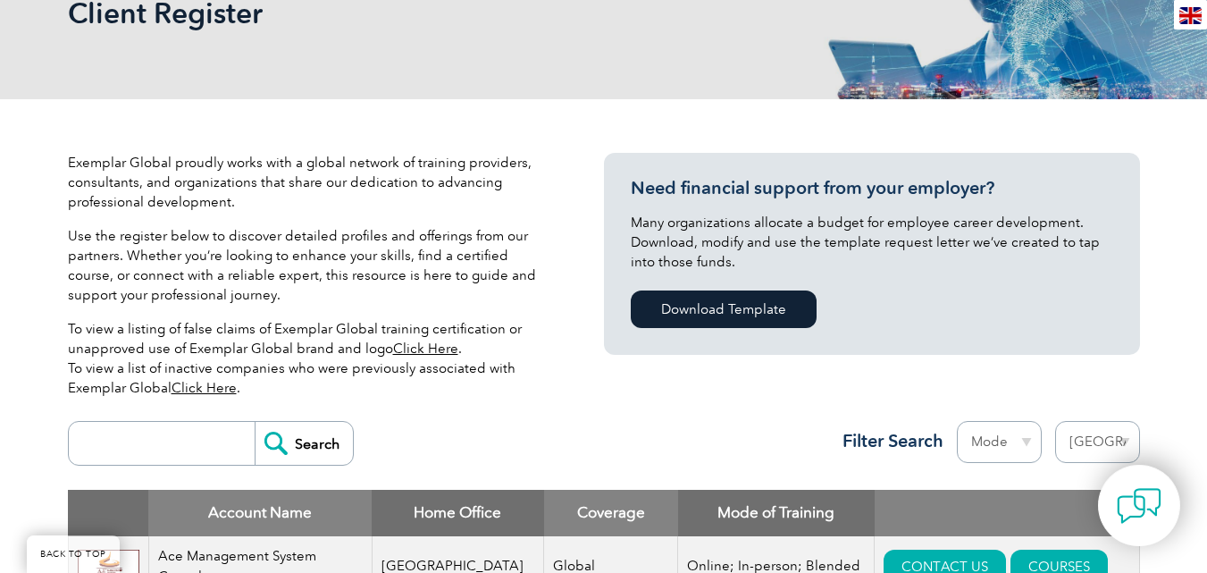
scroll to position [287, 0]
